Goal: Find specific page/section: Find specific page/section

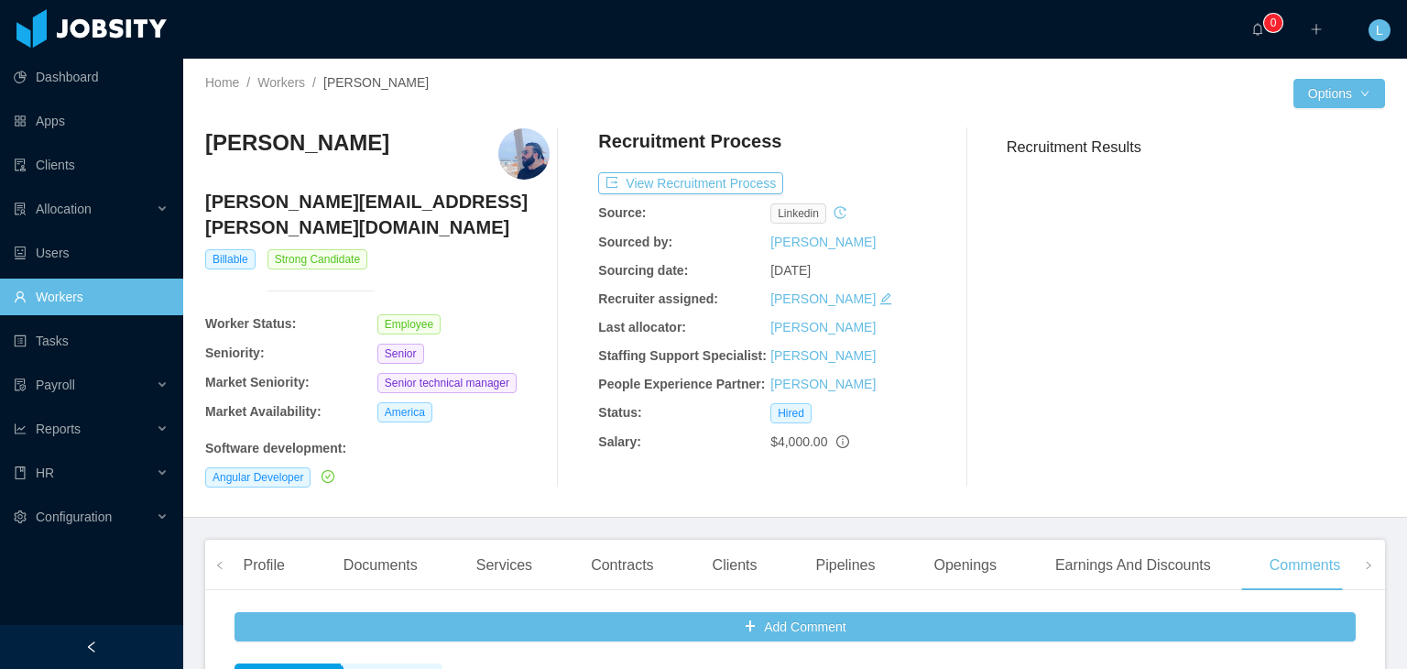
scroll to position [275, 0]
click at [301, 85] on link "Workers" at bounding box center [281, 82] width 48 height 15
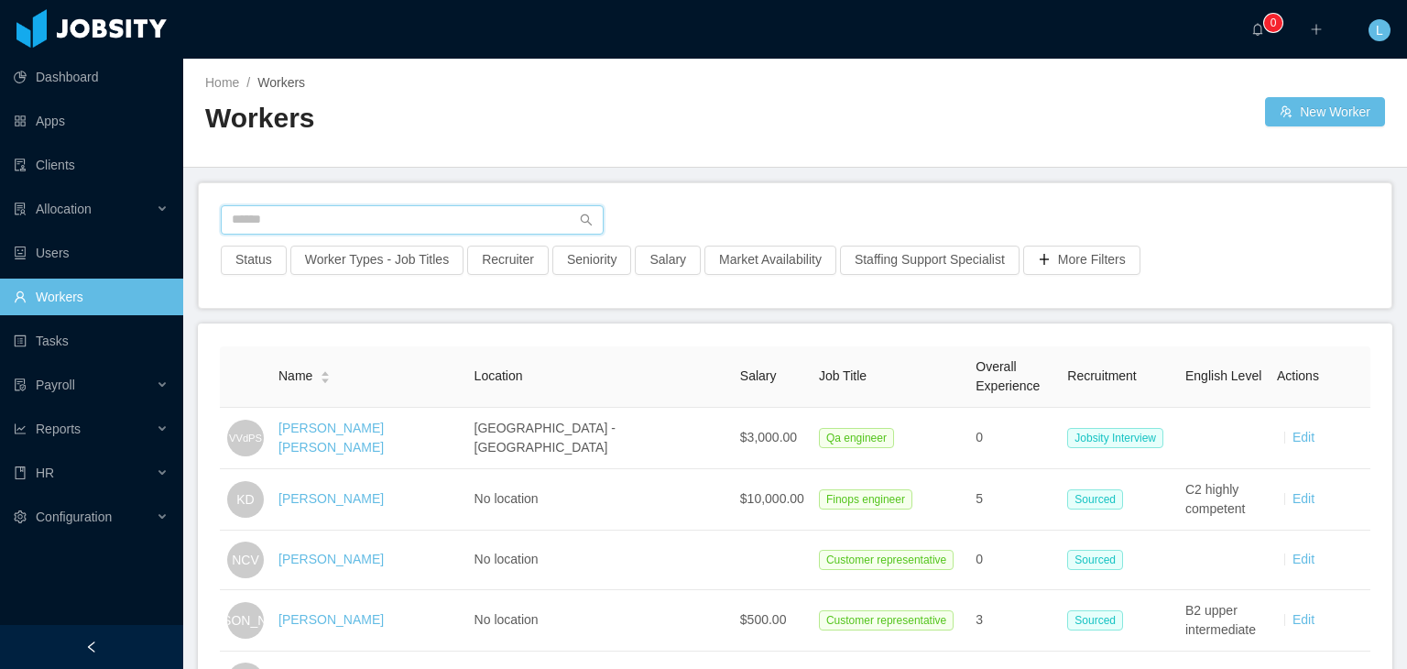
click at [479, 232] on input "text" at bounding box center [412, 219] width 383 height 29
click at [326, 226] on input "text" at bounding box center [412, 219] width 383 height 29
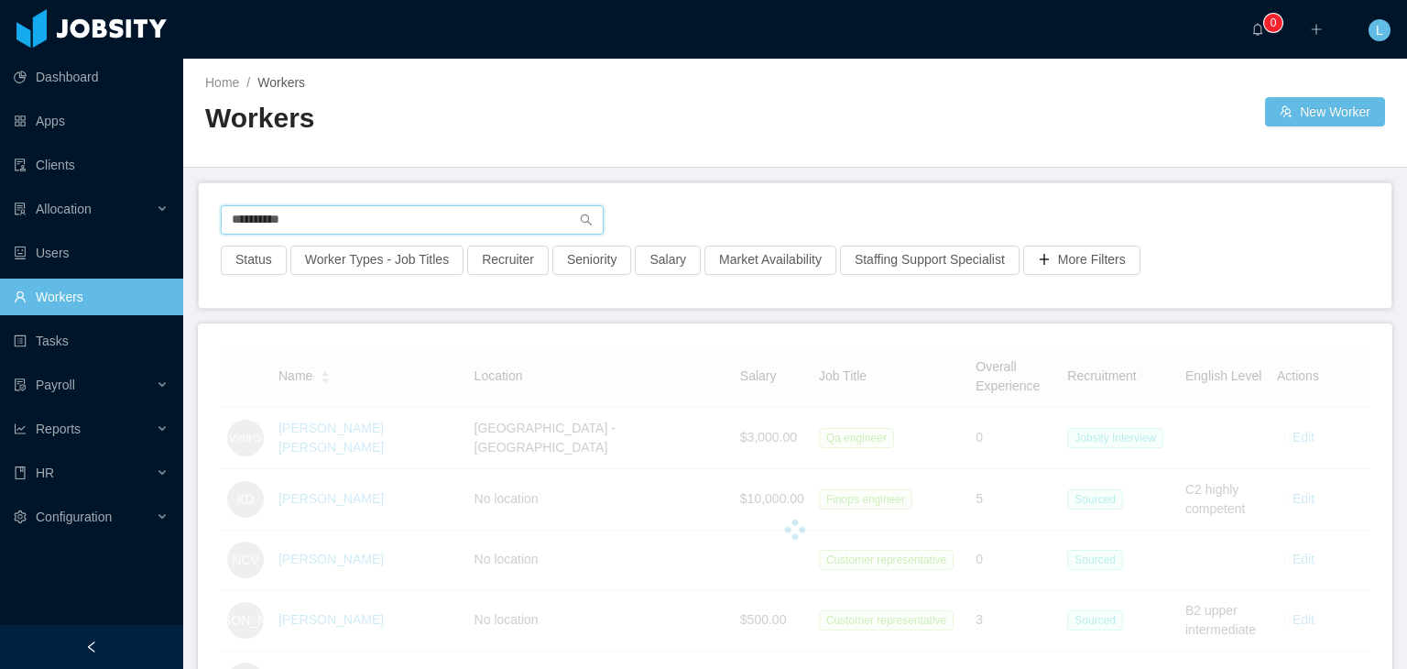
type input "**********"
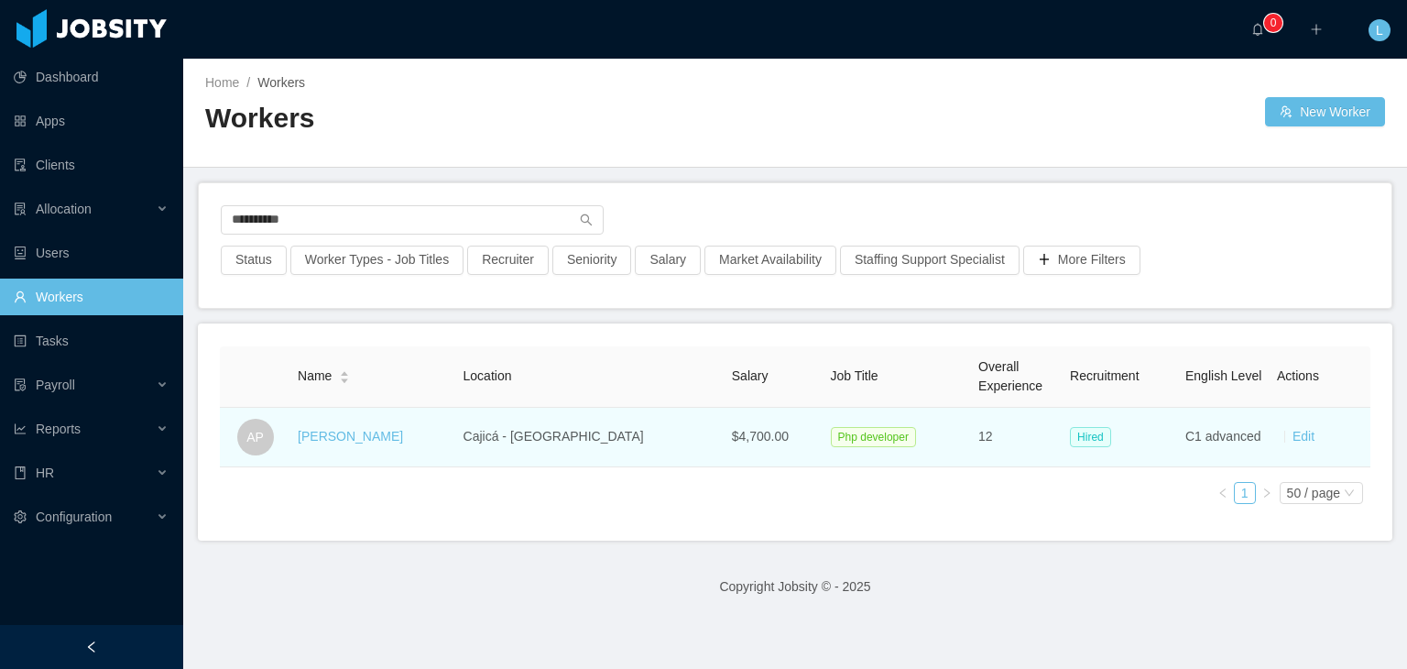
click at [357, 444] on div "[PERSON_NAME]" at bounding box center [350, 436] width 105 height 19
click at [363, 430] on link "[PERSON_NAME]" at bounding box center [350, 436] width 105 height 15
